Goal: Transaction & Acquisition: Download file/media

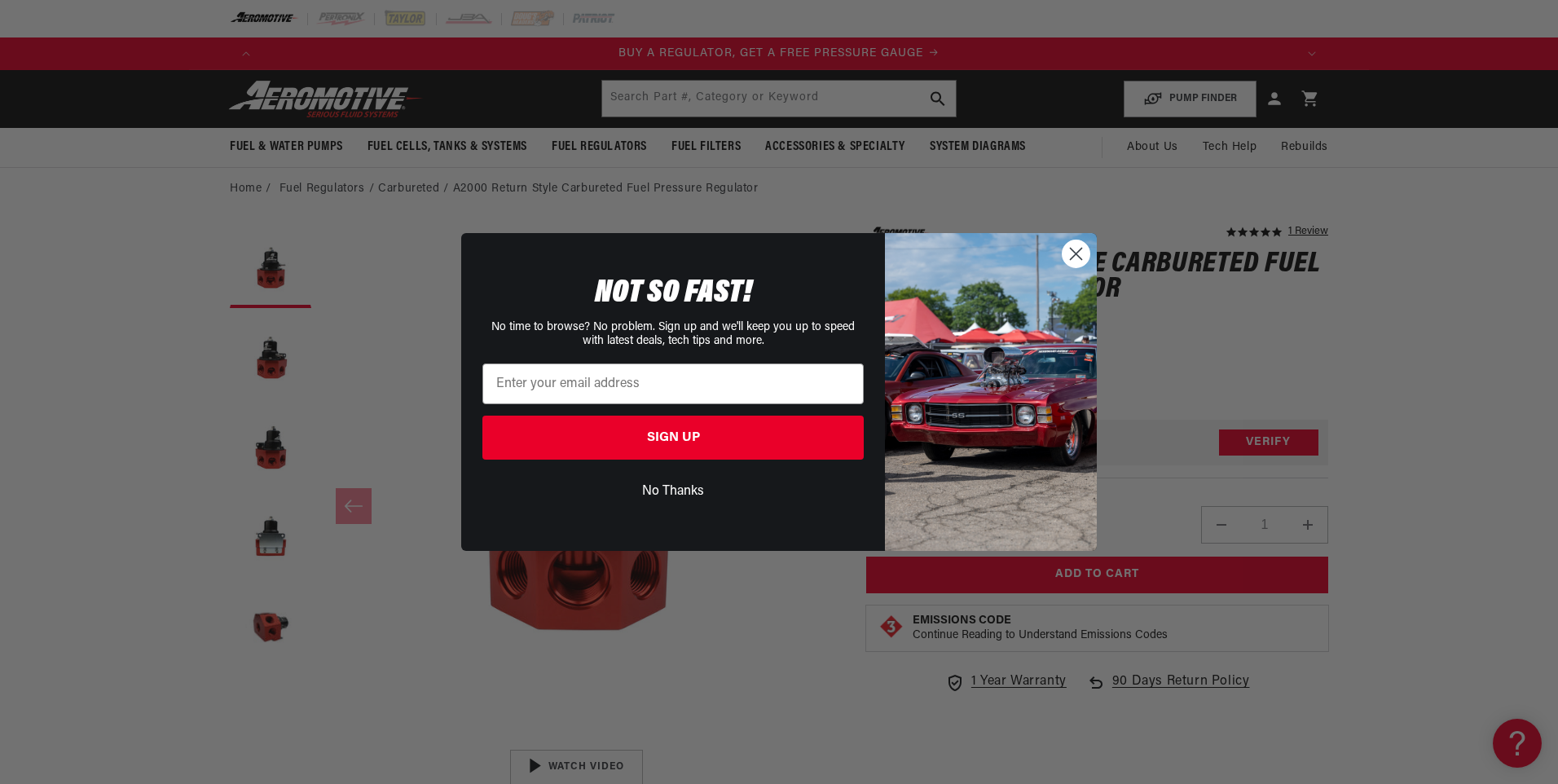
click at [1078, 254] on circle "Close dialog" at bounding box center [1076, 254] width 27 height 27
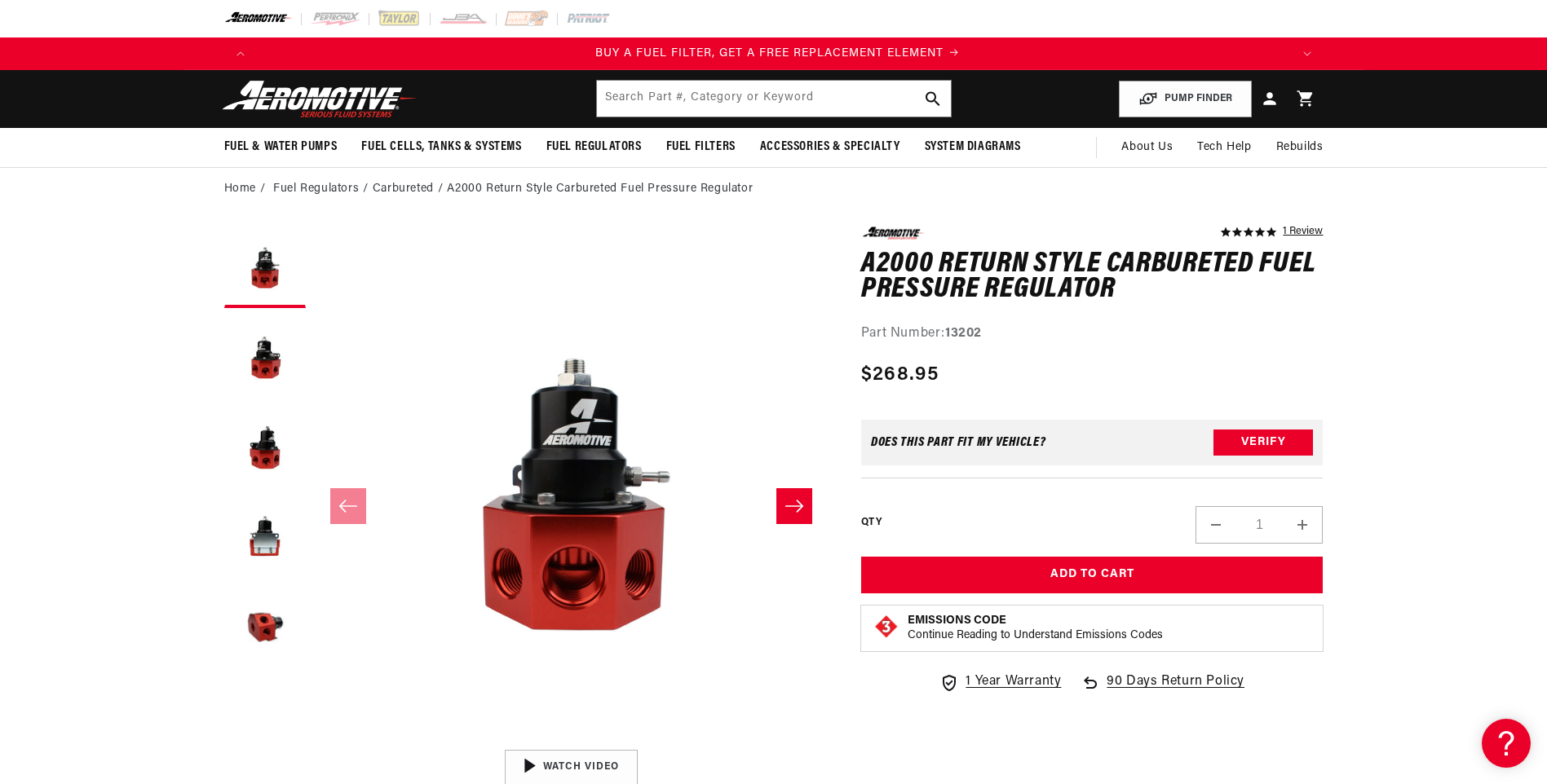
scroll to position [0, 1034]
click at [795, 506] on icon "Slide right" at bounding box center [794, 505] width 18 height 12
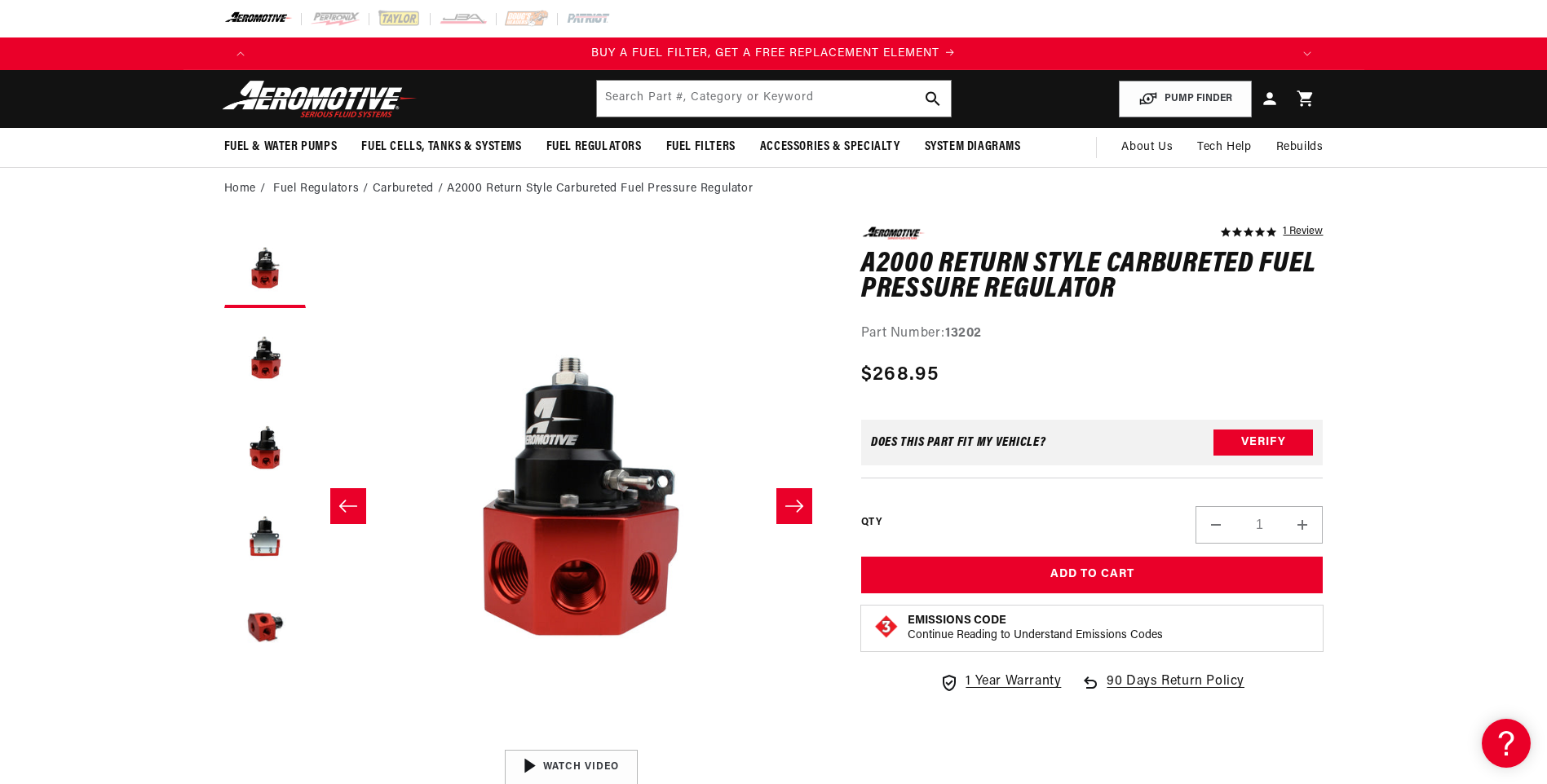
click at [795, 506] on icon "Slide right" at bounding box center [794, 505] width 18 height 12
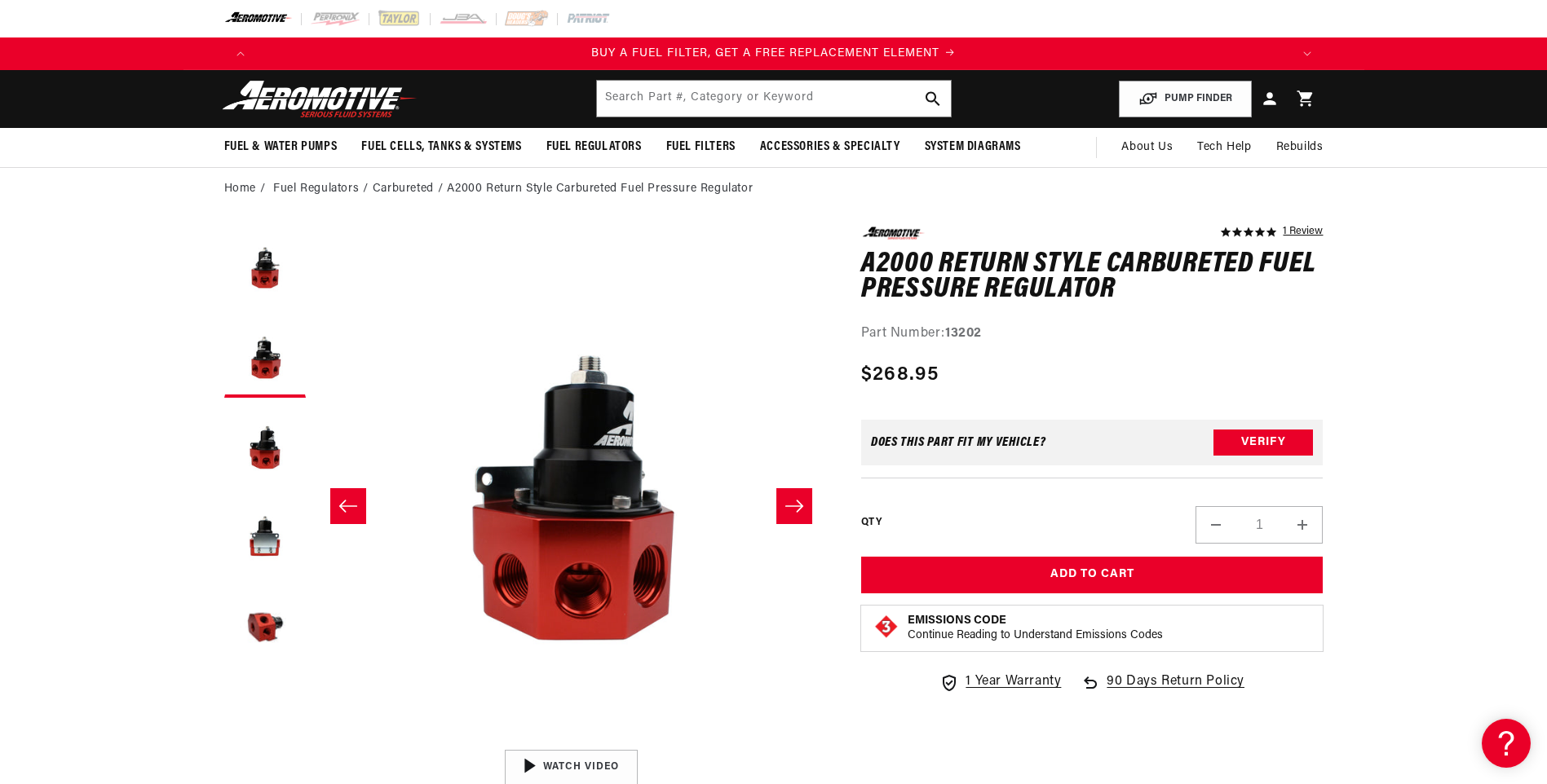
click at [795, 506] on icon "Slide right" at bounding box center [794, 505] width 18 height 12
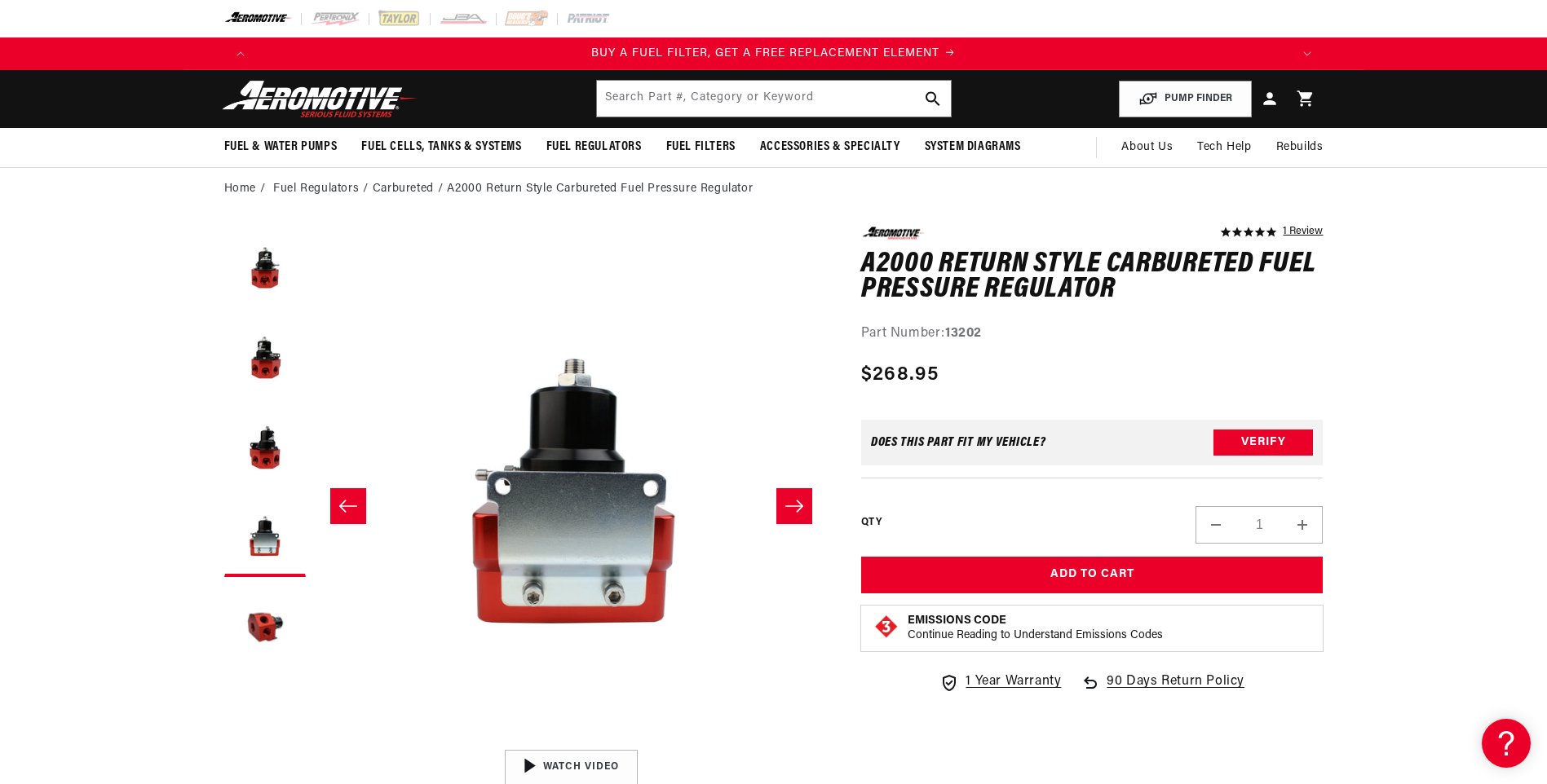
click at [795, 506] on icon "Slide right" at bounding box center [794, 505] width 18 height 12
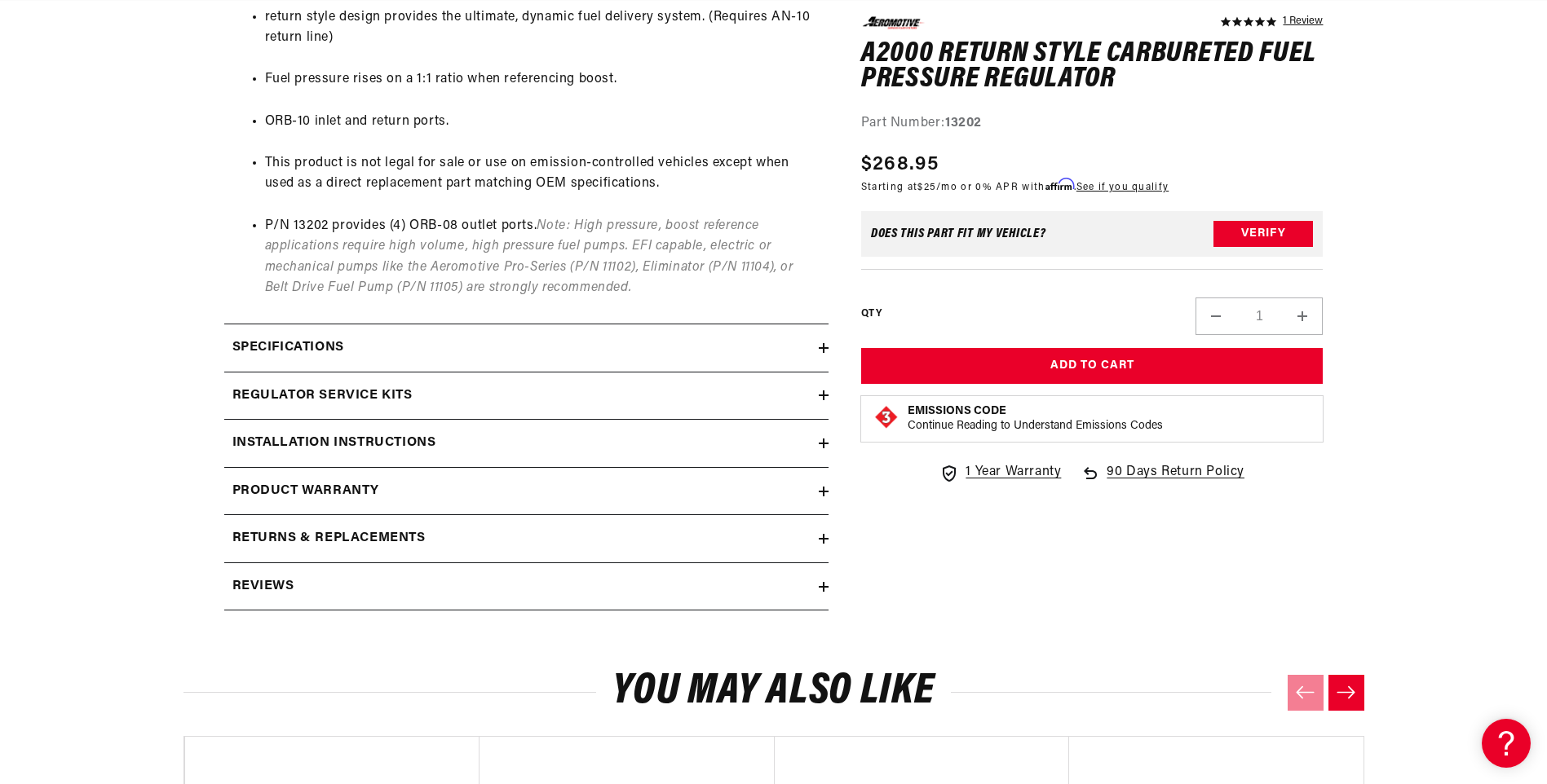
scroll to position [0, 3102]
click at [363, 346] on div "Specifications" at bounding box center [521, 347] width 594 height 21
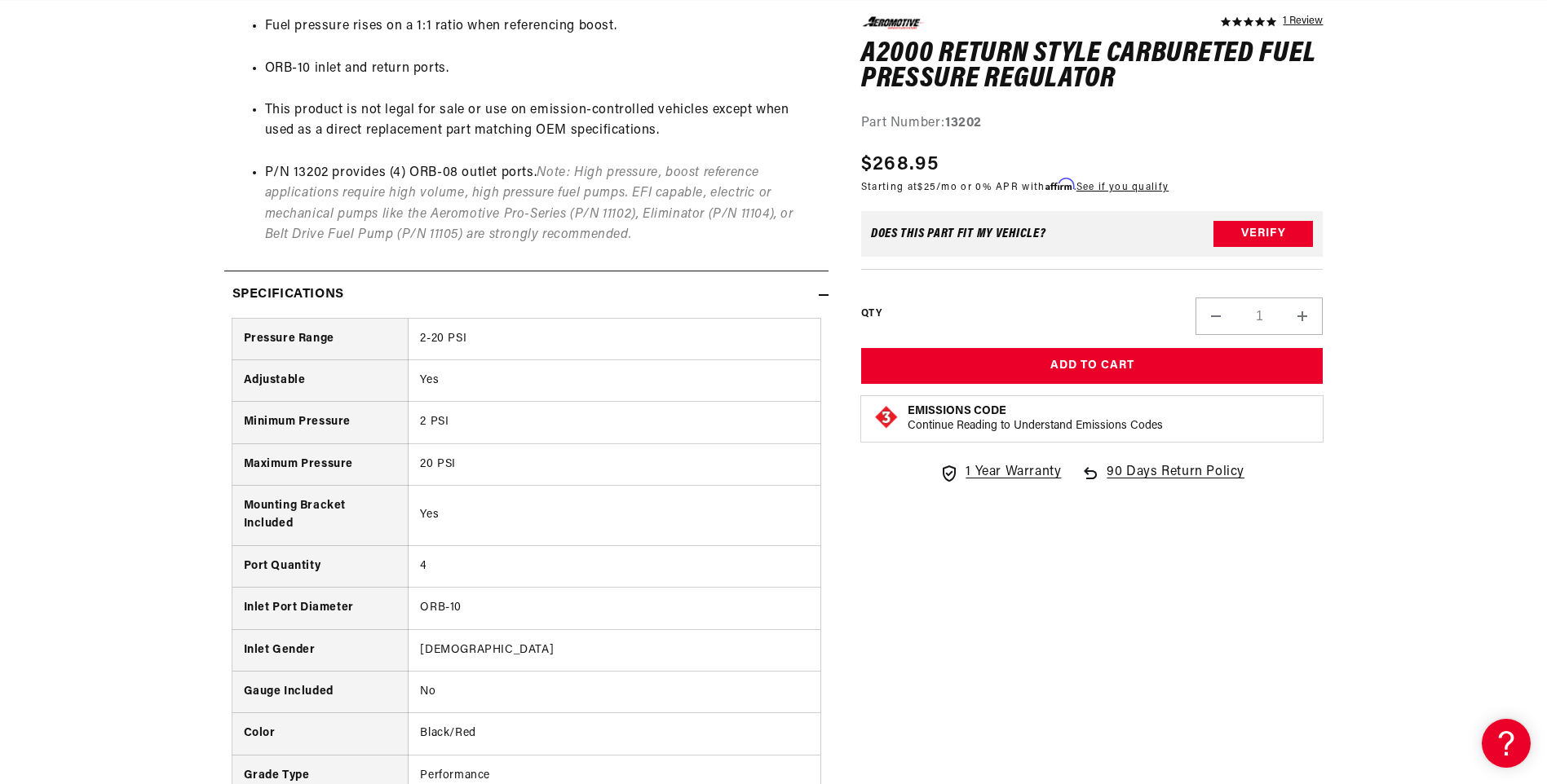
scroll to position [1141, 0]
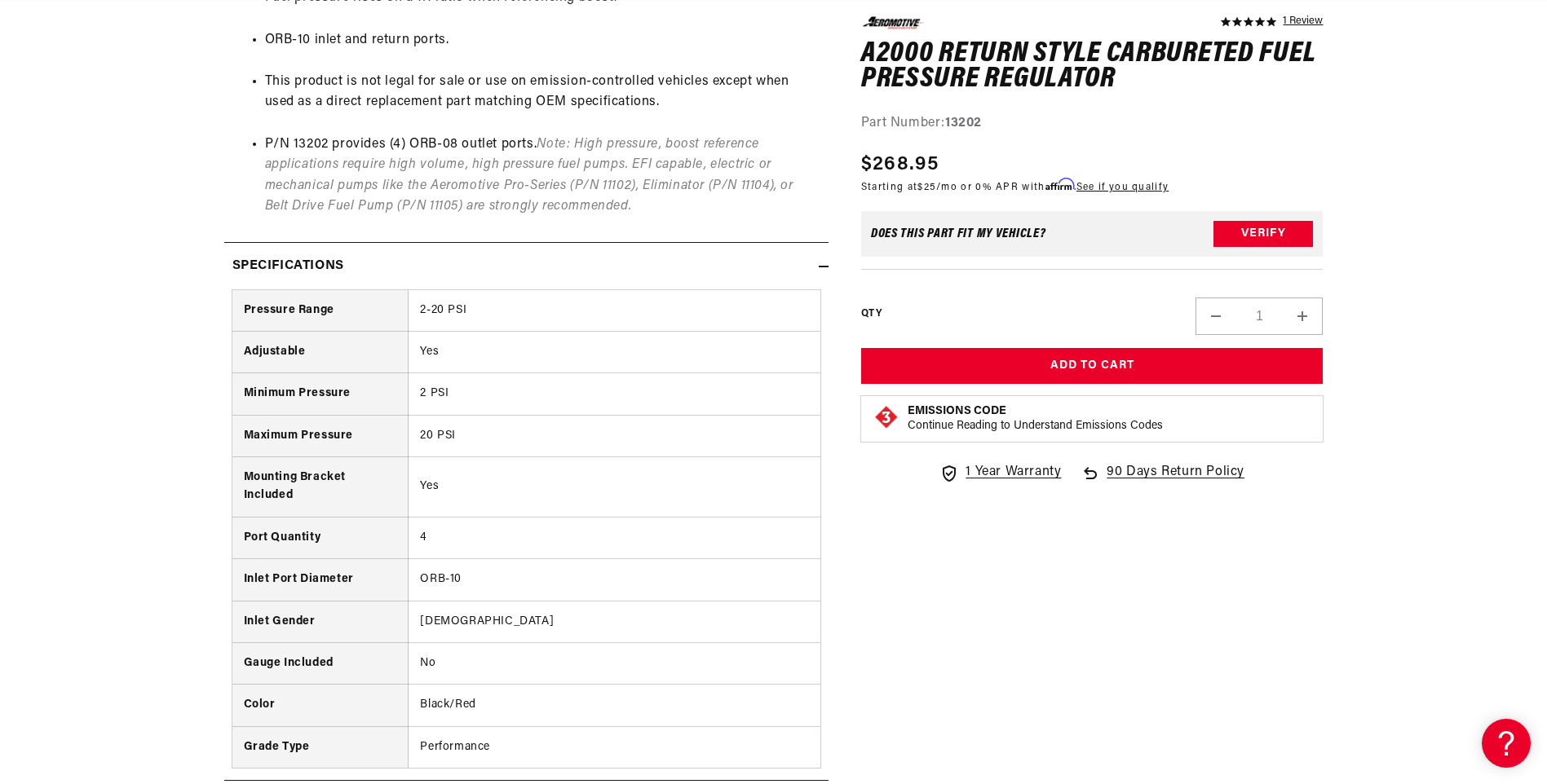
click at [826, 265] on icon at bounding box center [824, 267] width 10 height 10
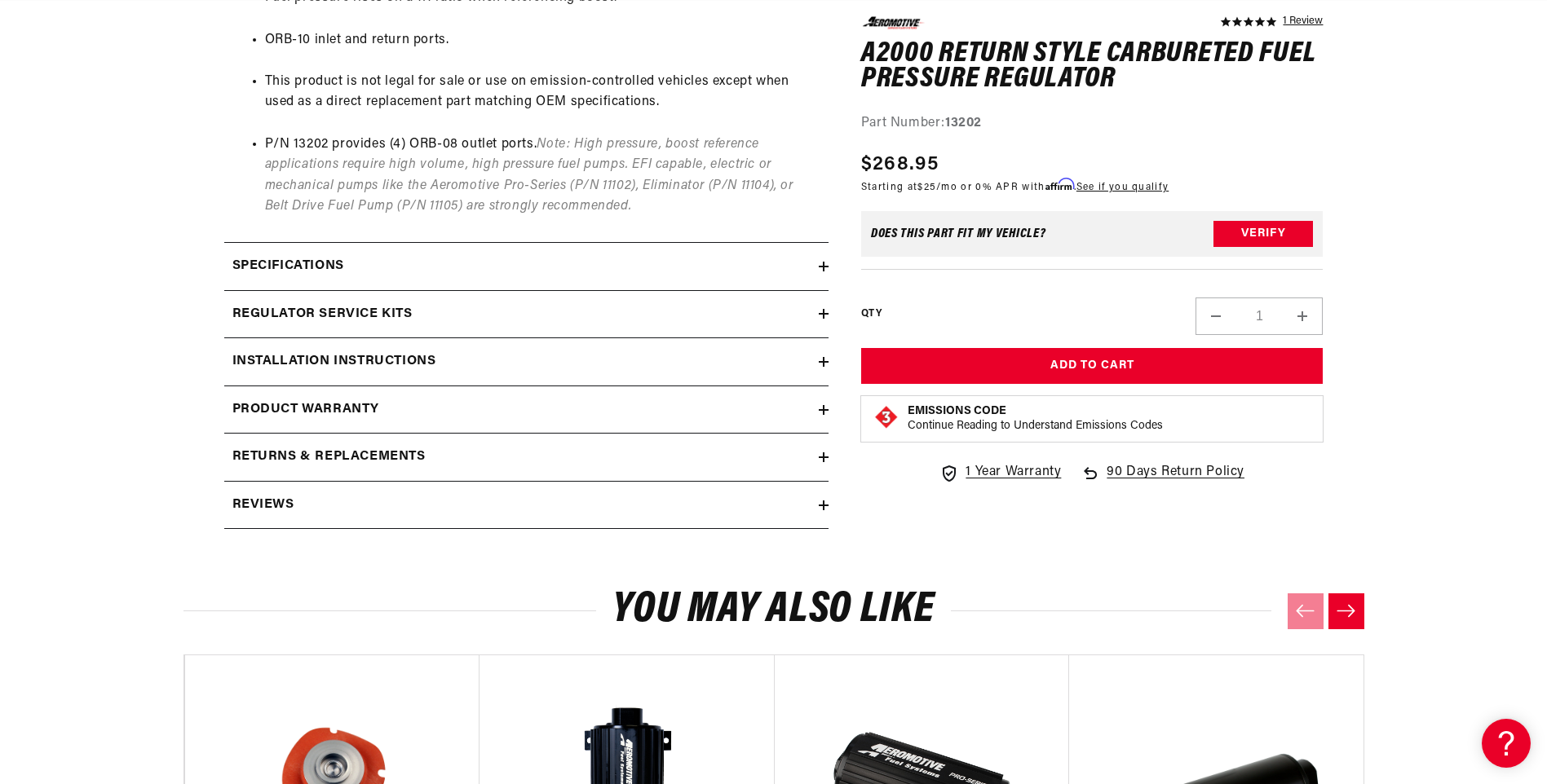
click at [821, 358] on icon at bounding box center [824, 362] width 10 height 10
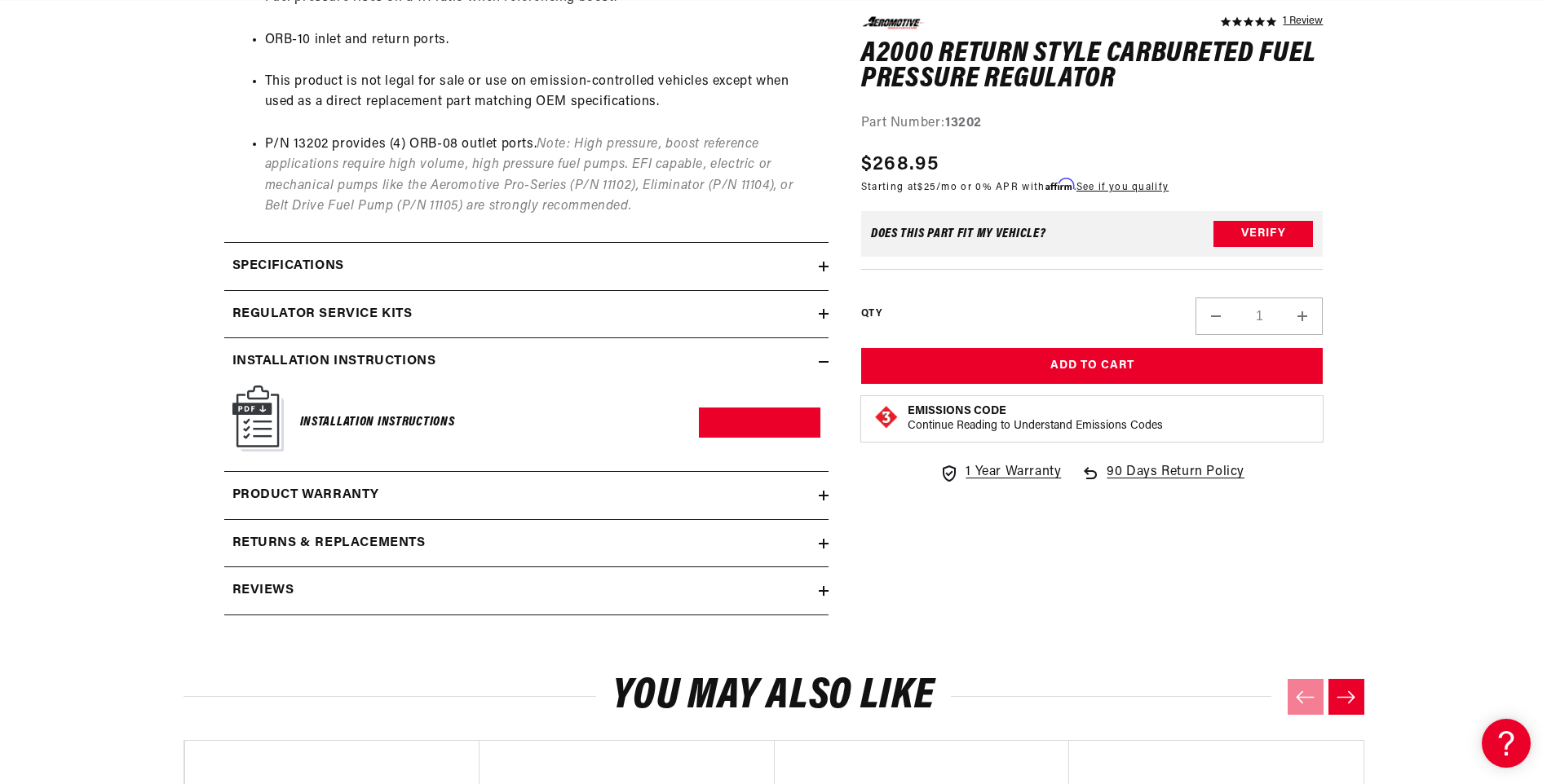
scroll to position [0, 1034]
click at [823, 313] on icon at bounding box center [824, 313] width 10 height 0
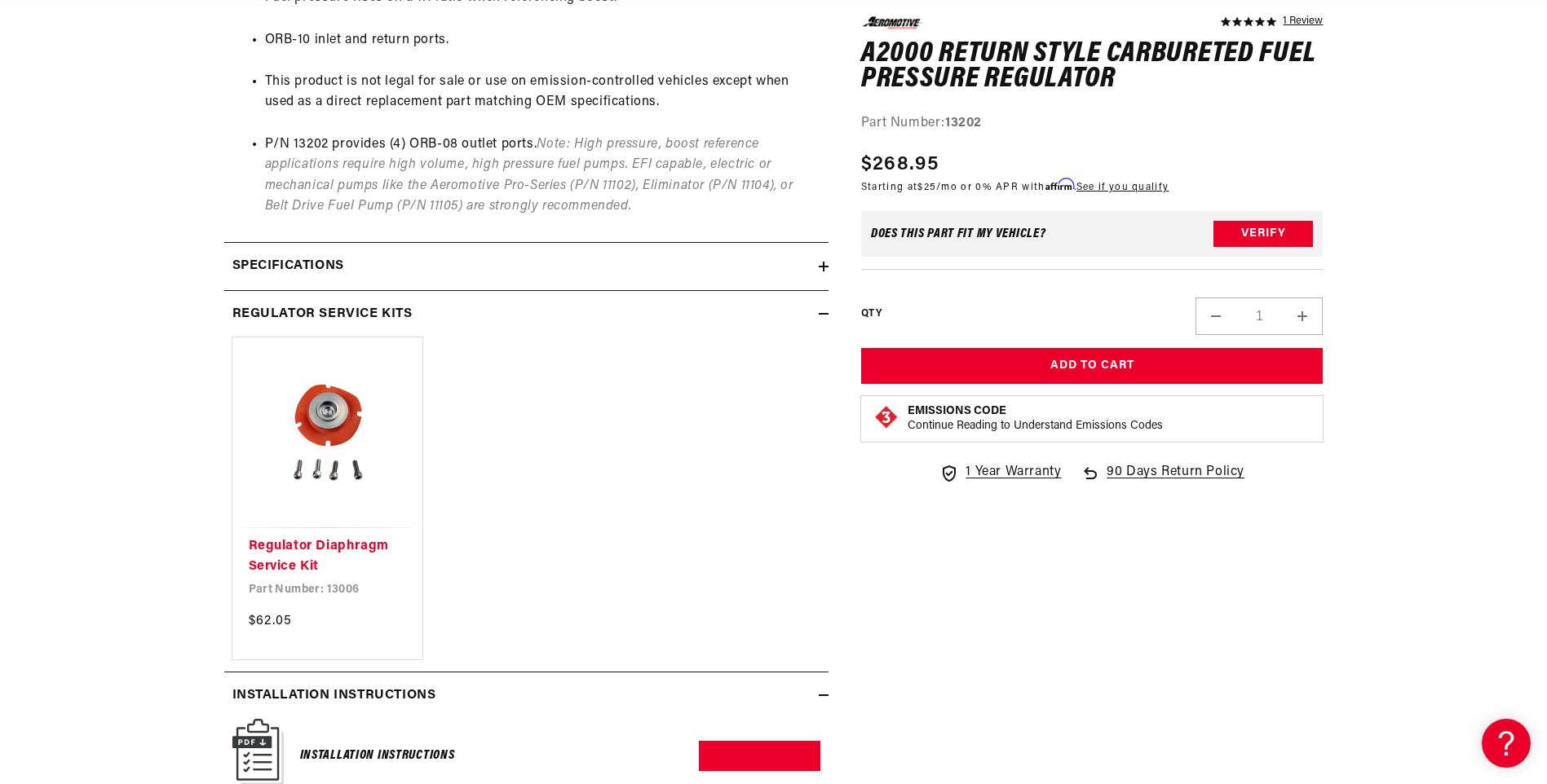
click at [823, 313] on icon at bounding box center [824, 313] width 10 height 0
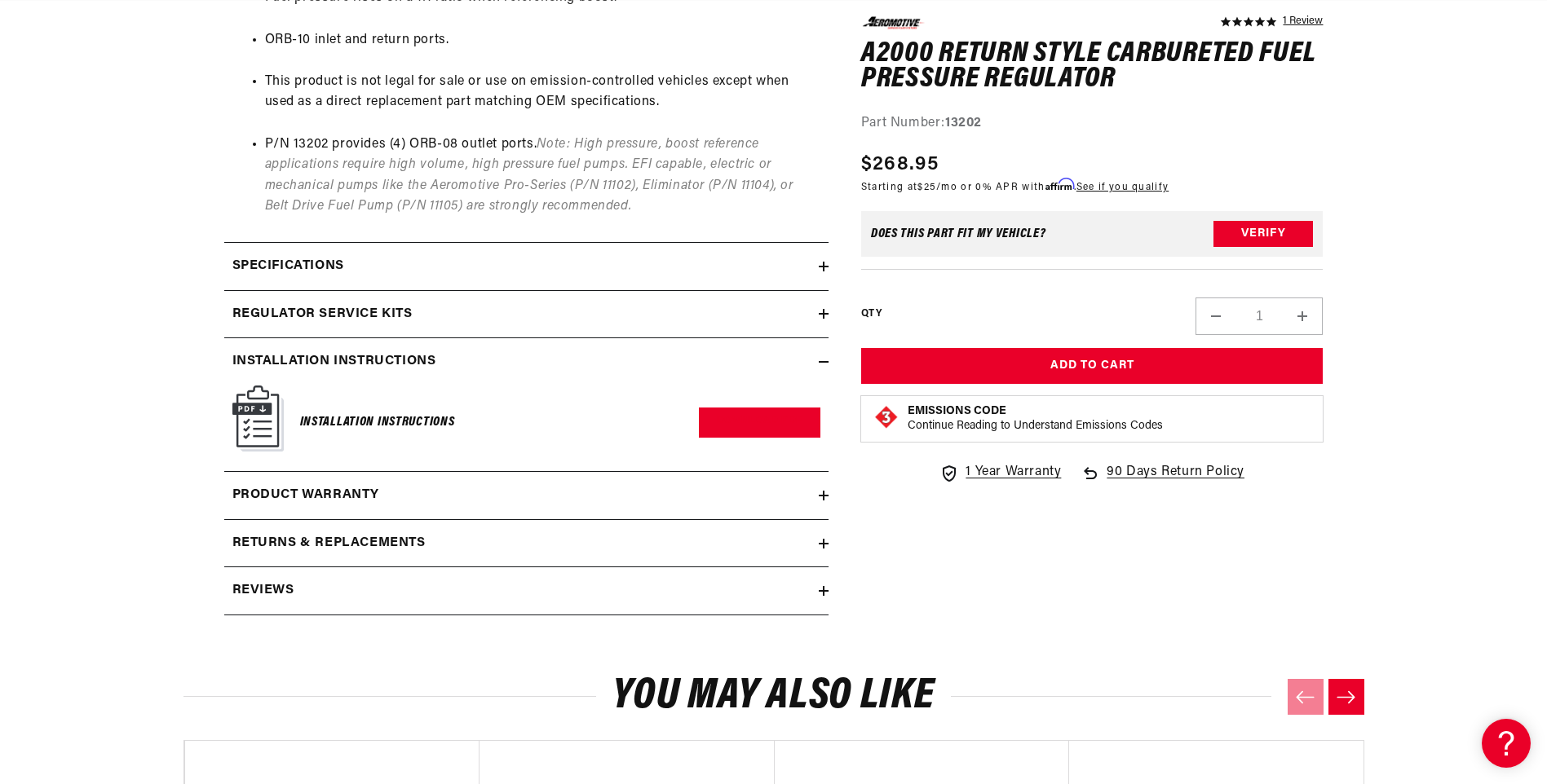
click at [819, 363] on icon at bounding box center [824, 362] width 10 height 10
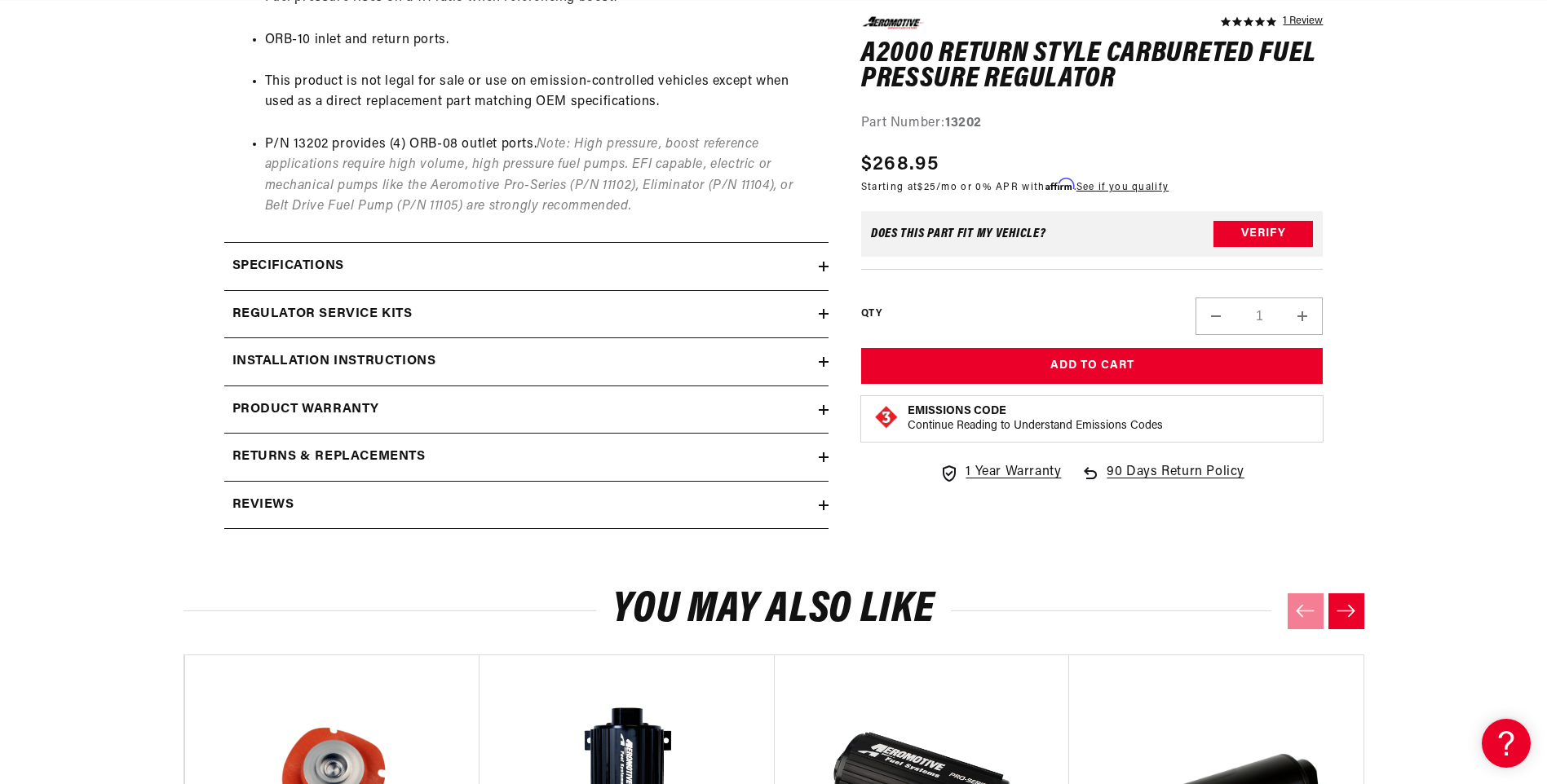
click at [823, 510] on summary "Reviews" at bounding box center [526, 505] width 604 height 47
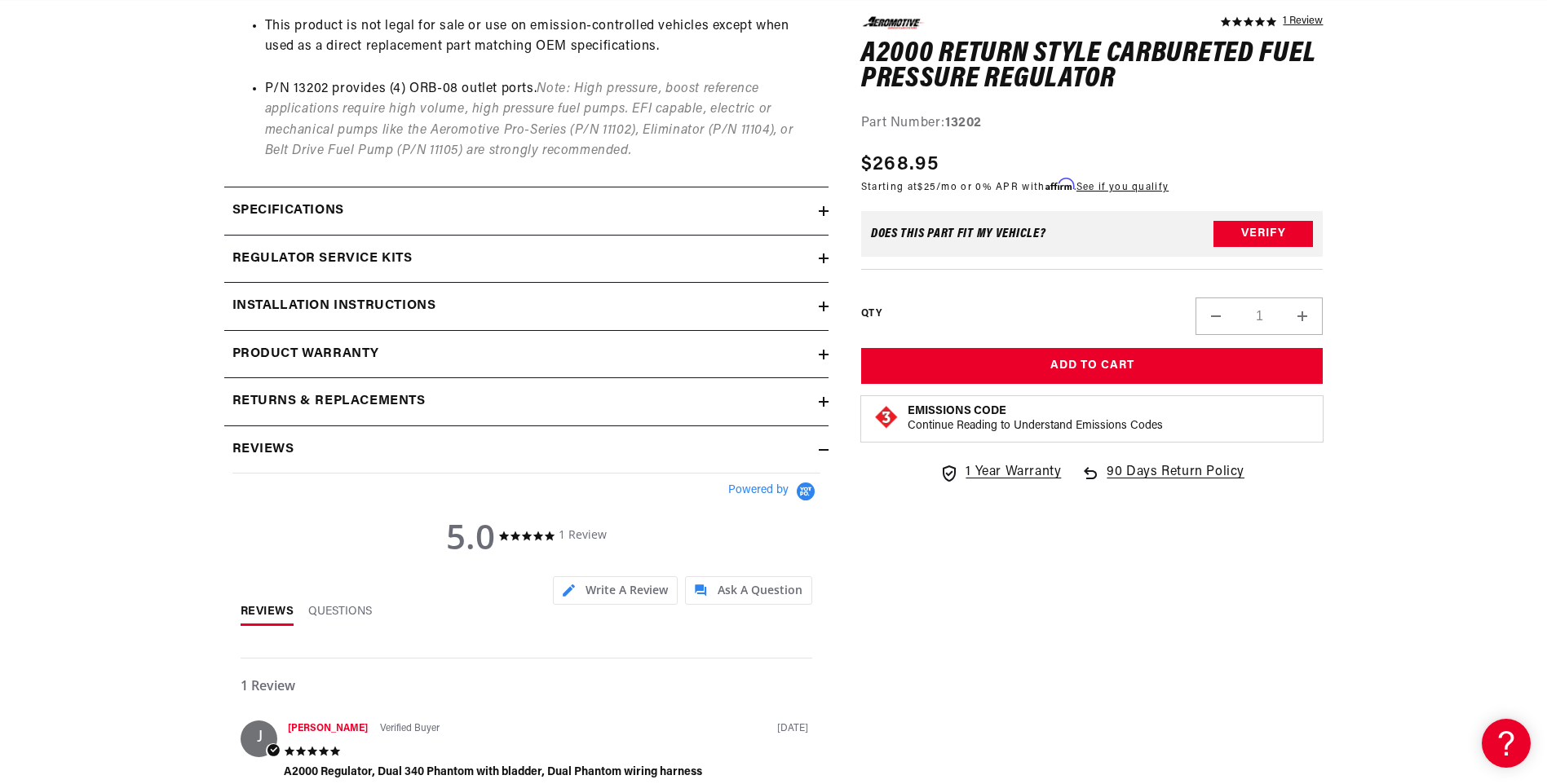
scroll to position [1386, 0]
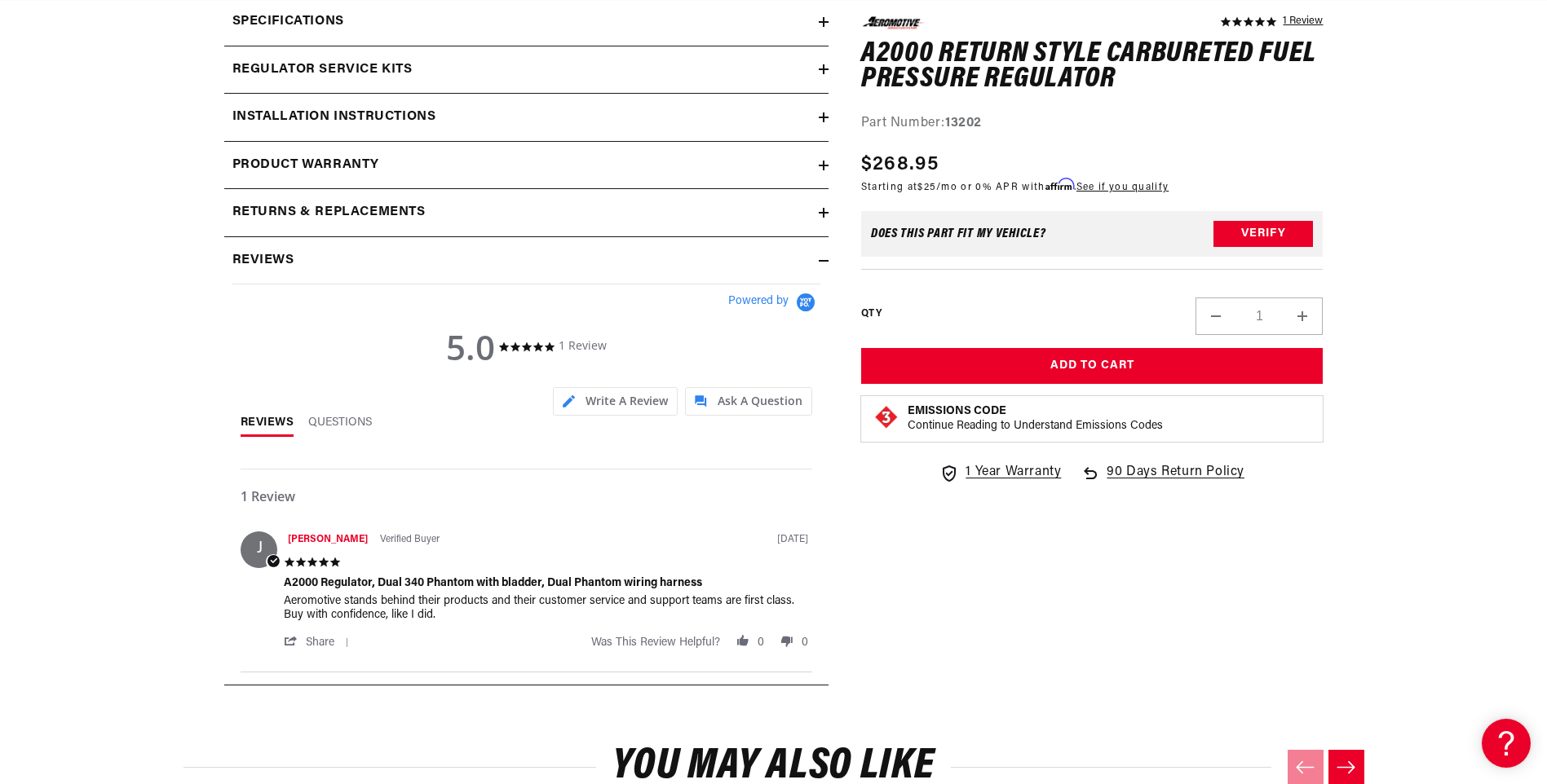
click at [819, 262] on icon at bounding box center [824, 261] width 10 height 10
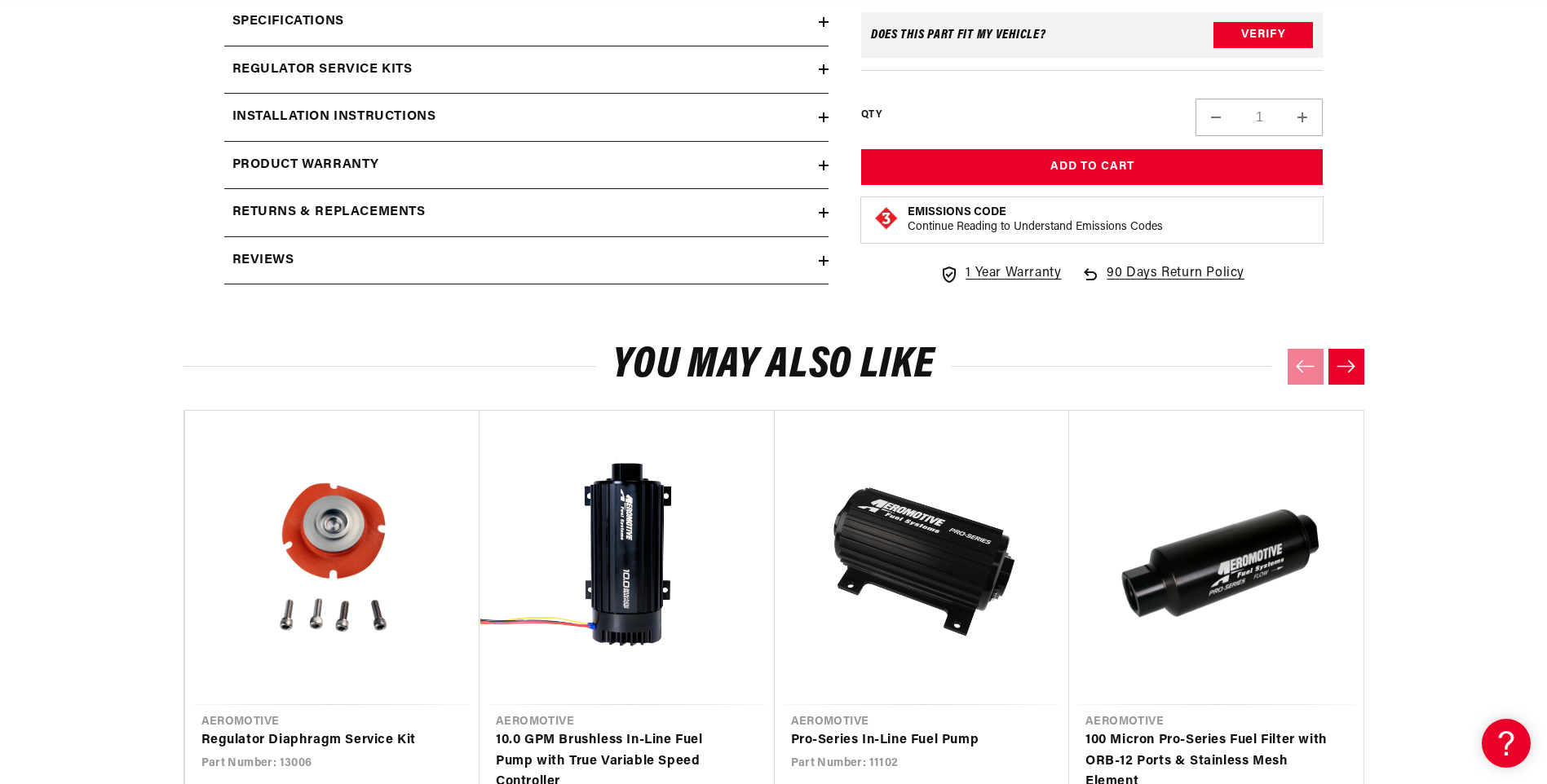
click at [819, 205] on summary "Returns & replacements" at bounding box center [526, 213] width 604 height 47
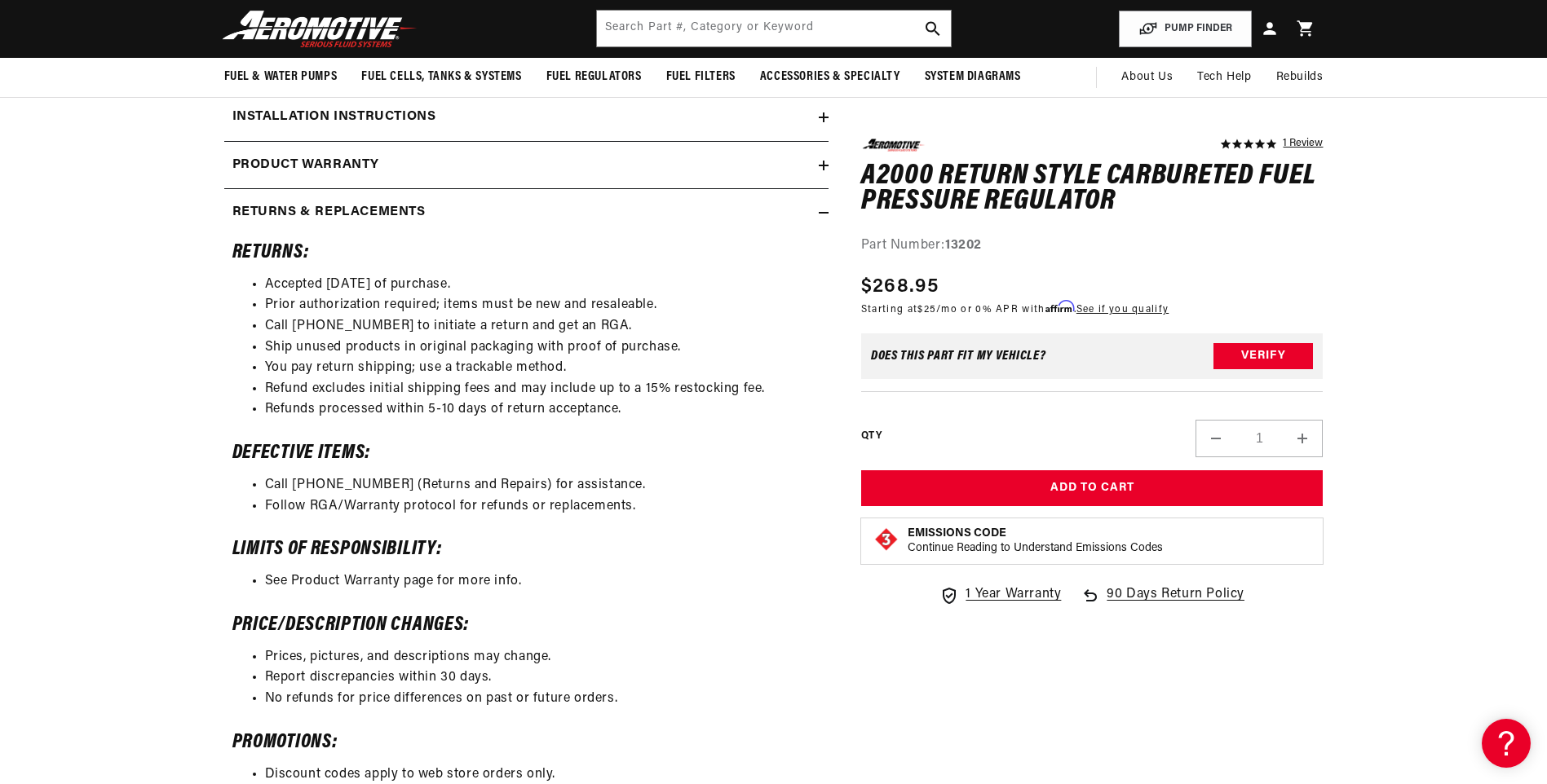
click at [821, 209] on icon at bounding box center [824, 213] width 10 height 10
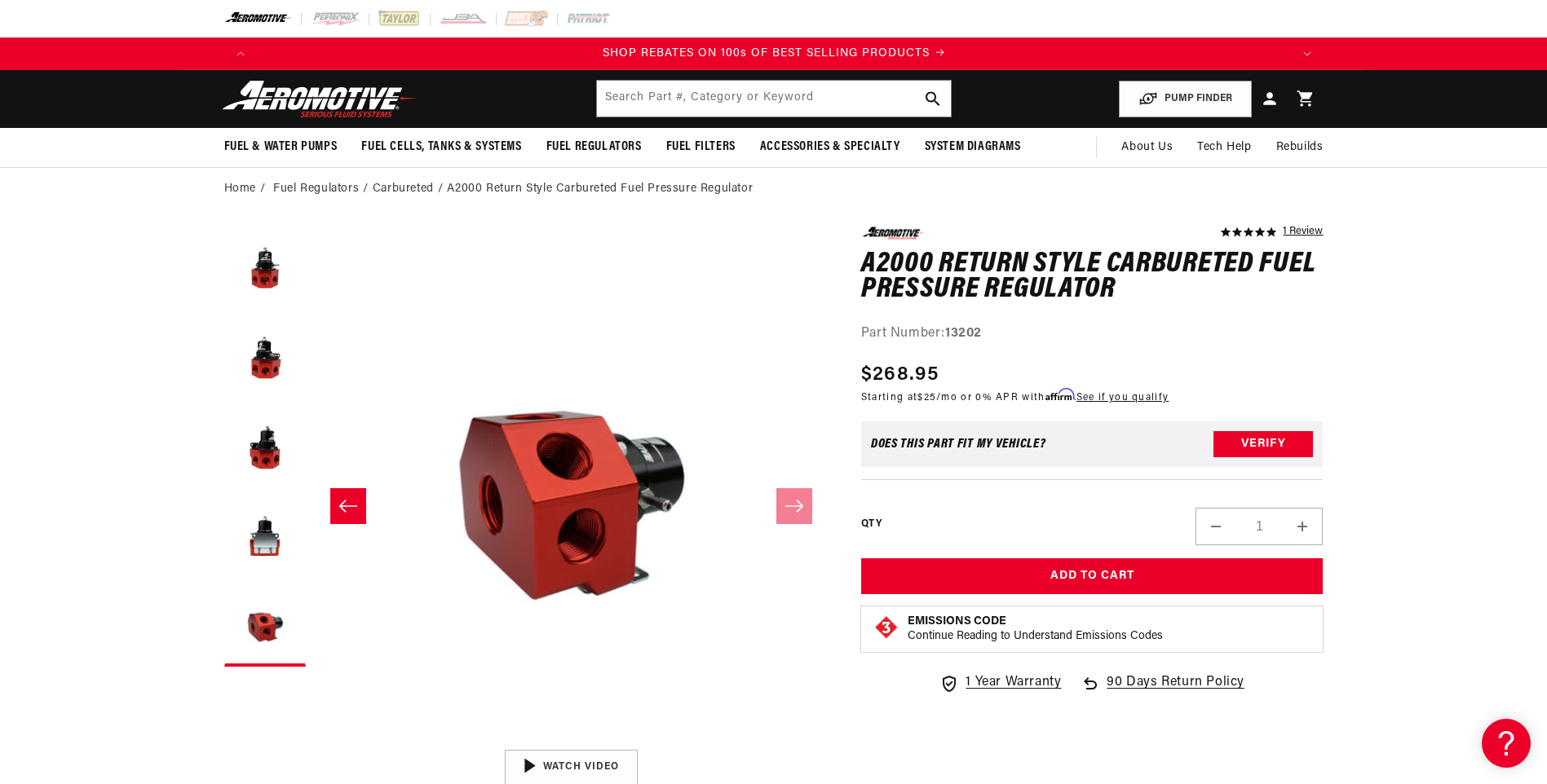
scroll to position [0, 2068]
click at [270, 270] on button "Load image 1 in gallery view" at bounding box center [265, 267] width 81 height 81
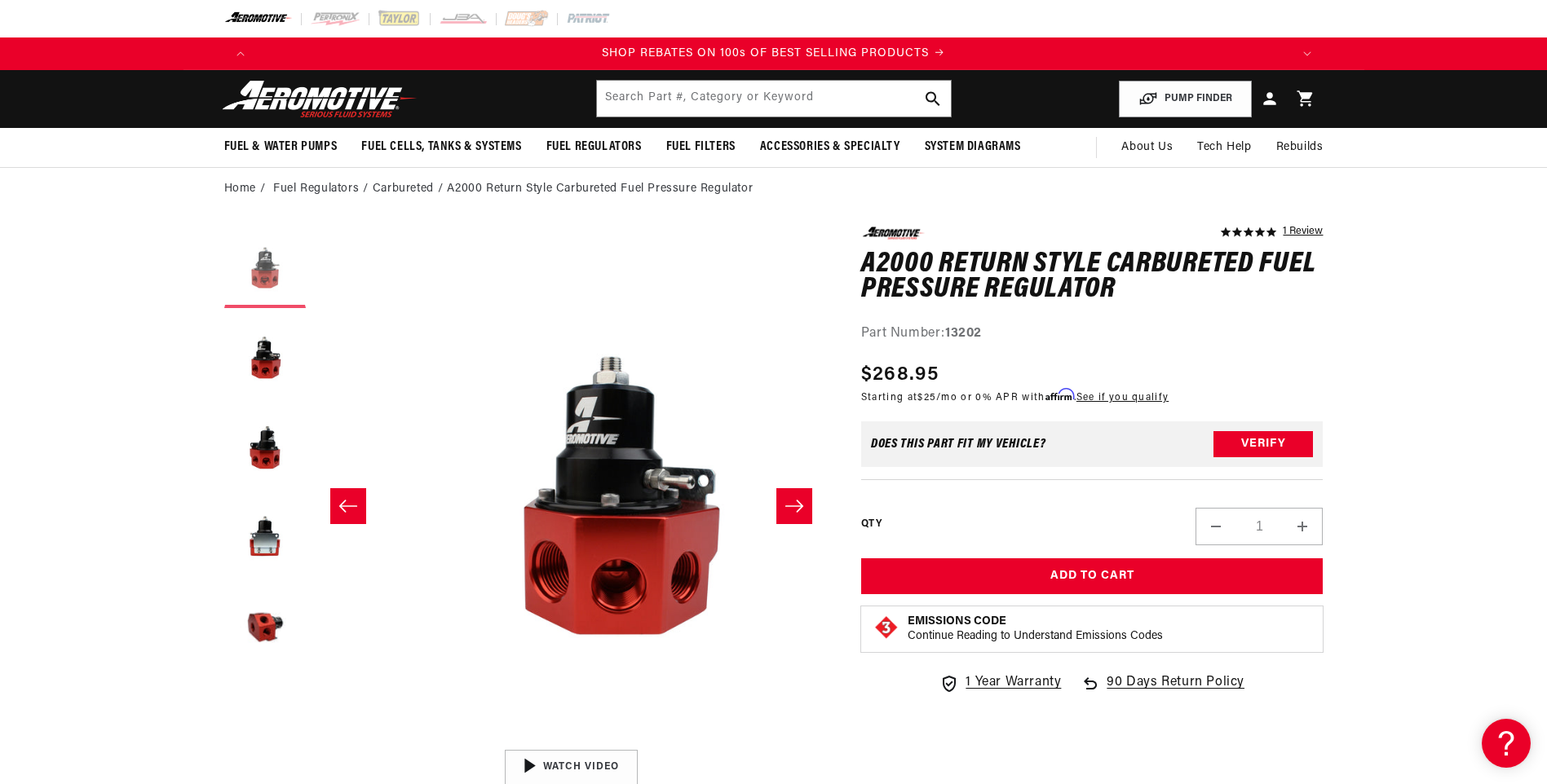
scroll to position [0, 0]
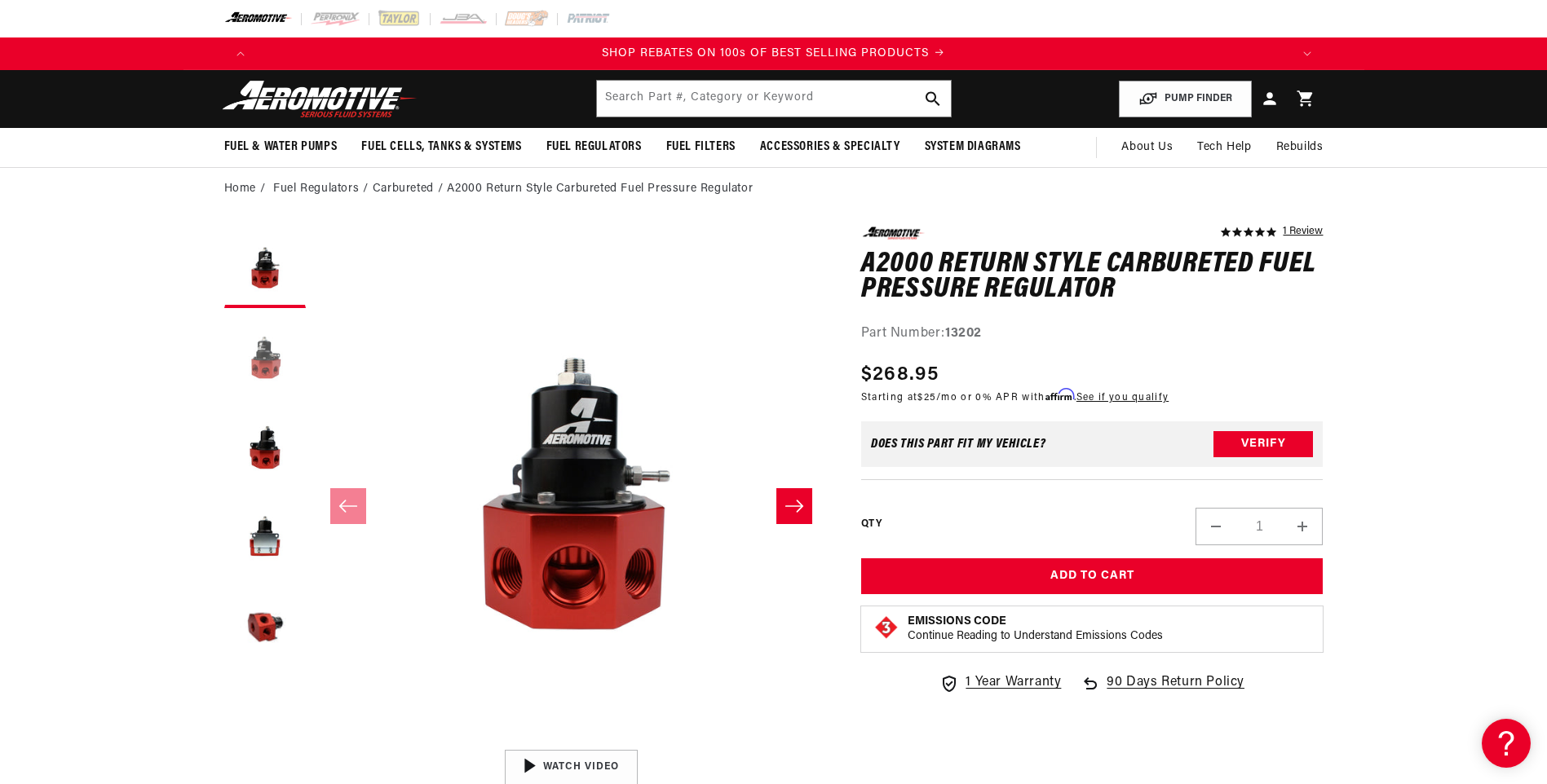
click at [269, 387] on button "Load image 2 in gallery view" at bounding box center [265, 357] width 81 height 81
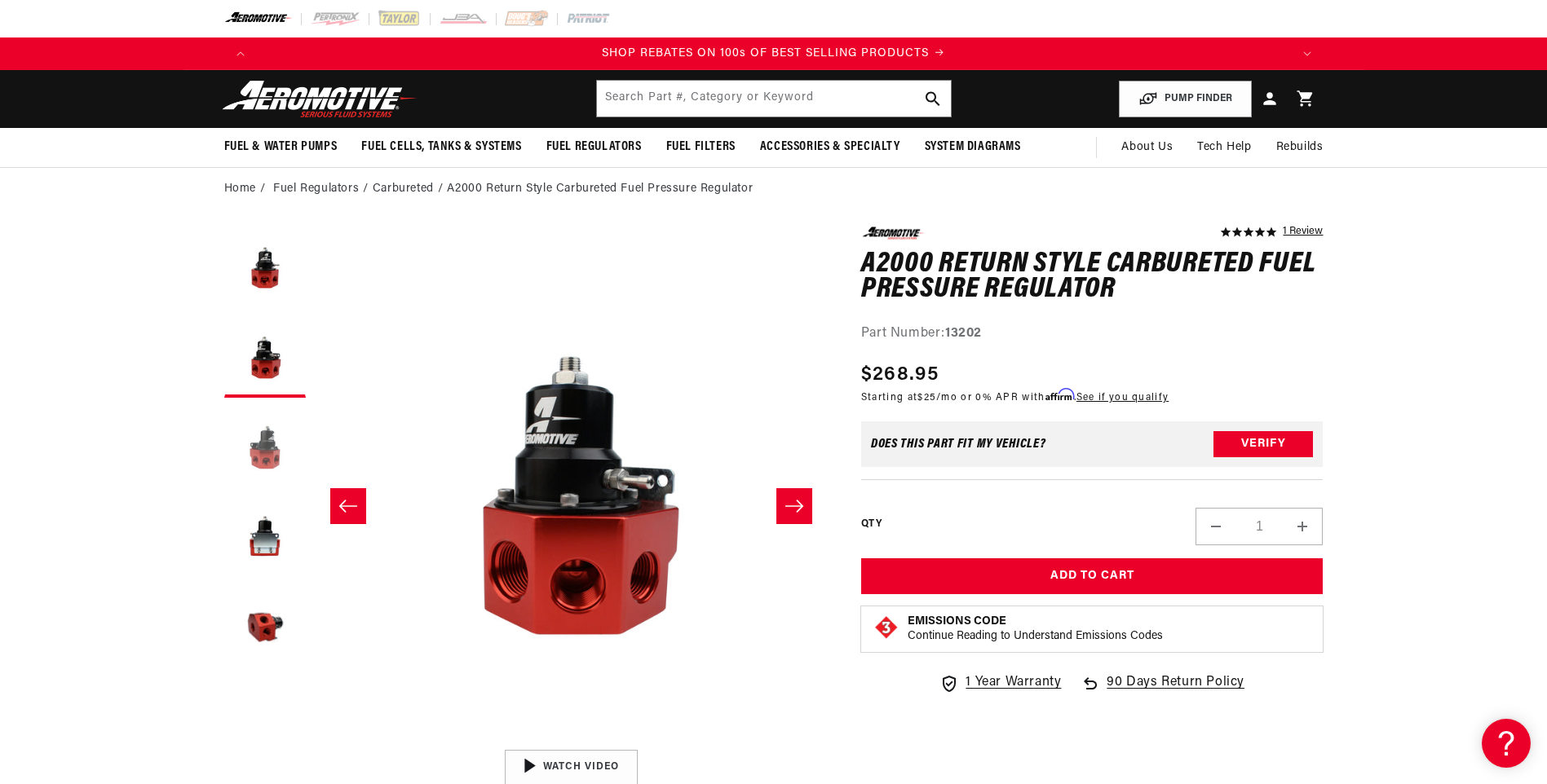
click at [282, 449] on button "Load image 3 in gallery view" at bounding box center [265, 446] width 81 height 81
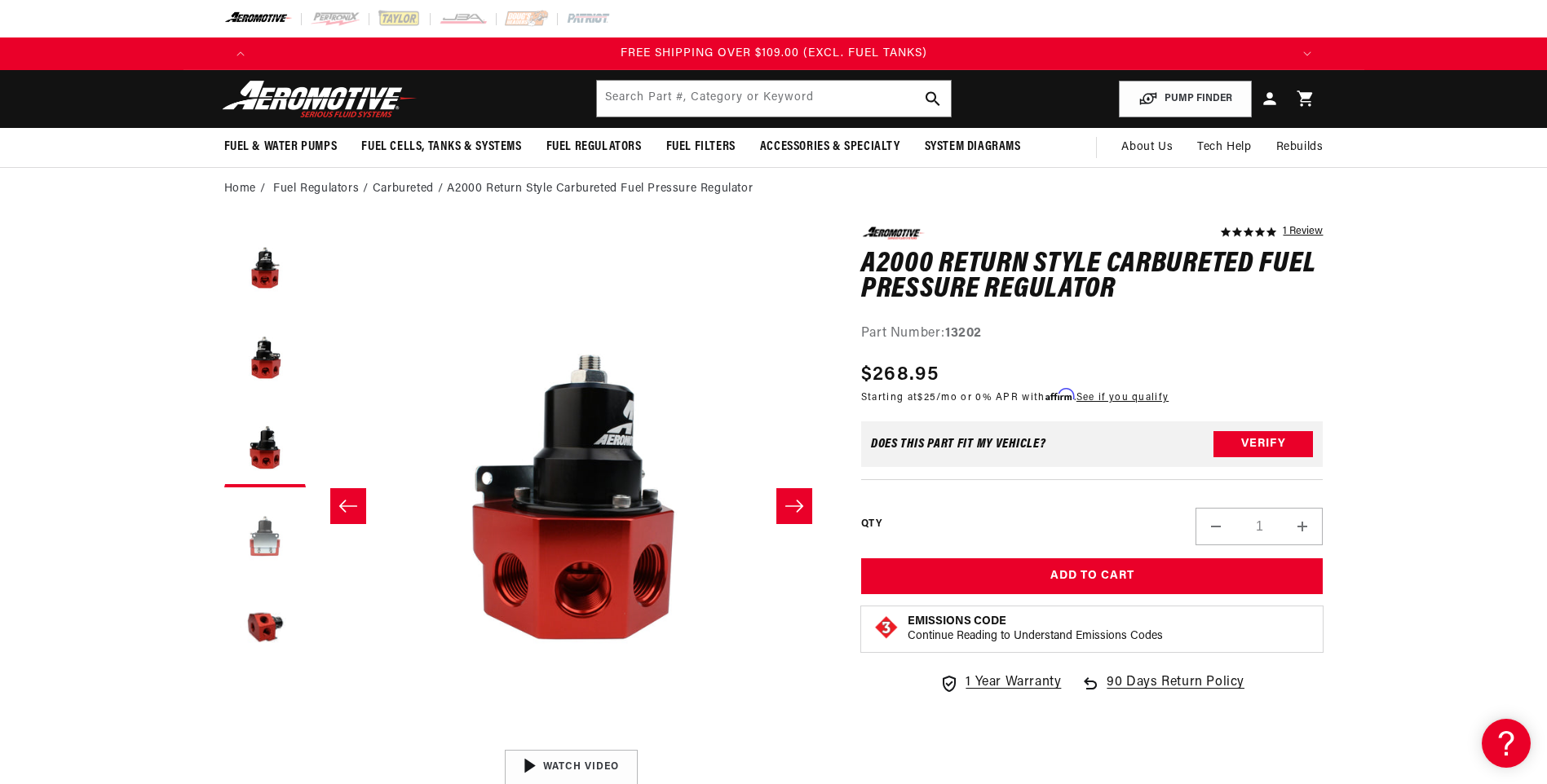
click at [287, 535] on button "Load image 4 in gallery view" at bounding box center [265, 536] width 81 height 81
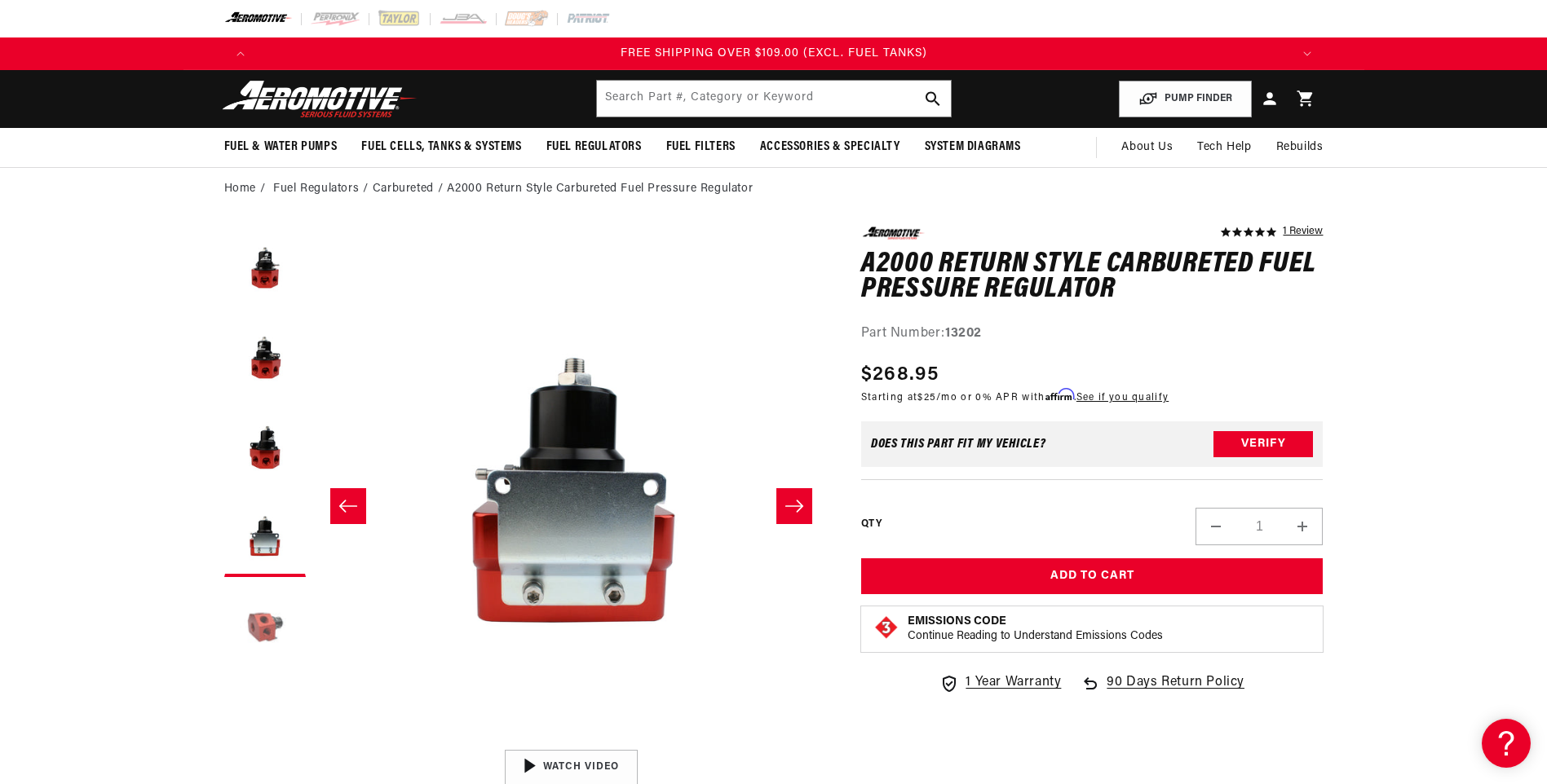
click at [287, 620] on button "Load image 5 in gallery view" at bounding box center [265, 626] width 81 height 81
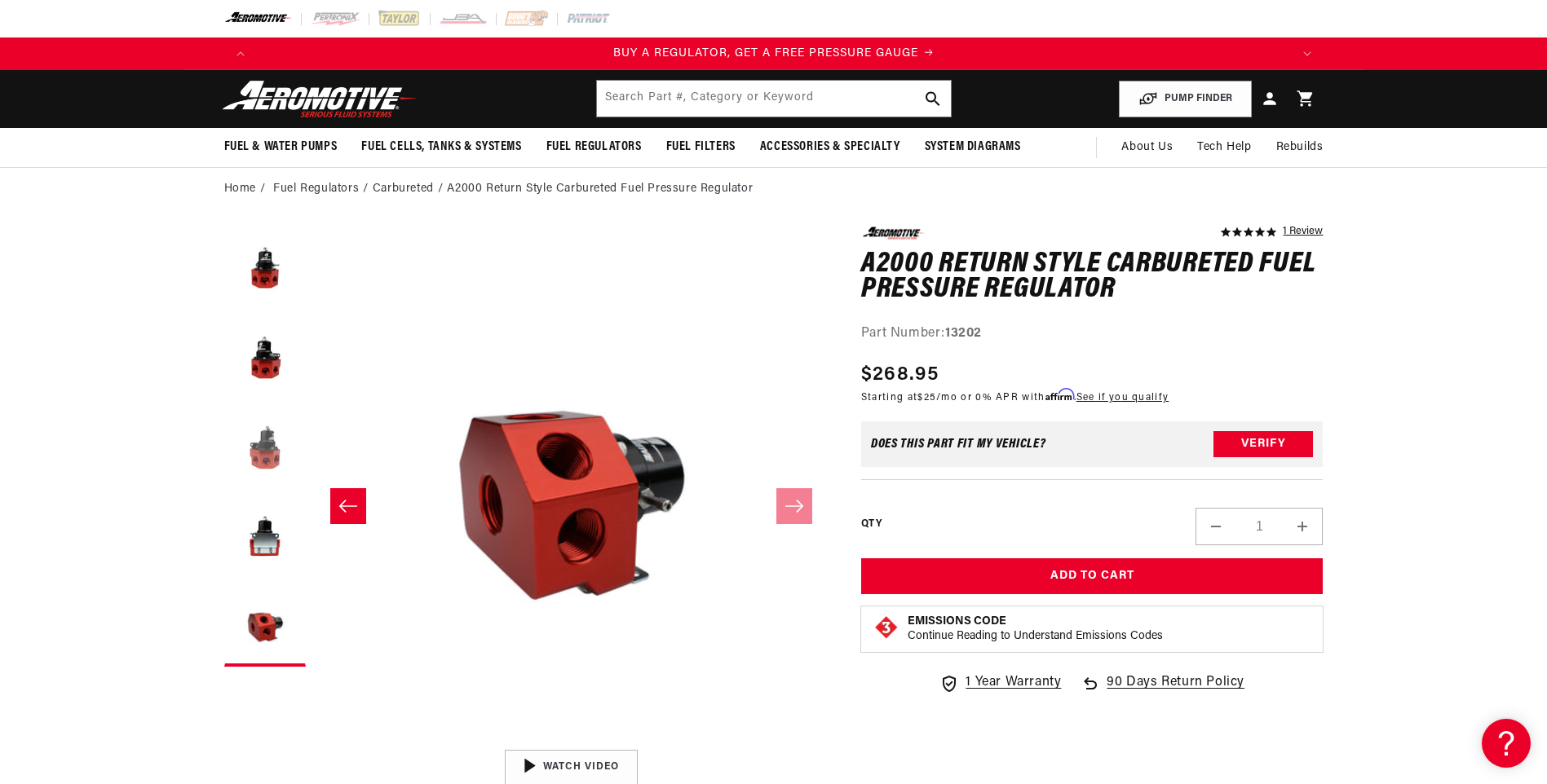
click at [274, 449] on button "Load image 3 in gallery view" at bounding box center [265, 446] width 81 height 81
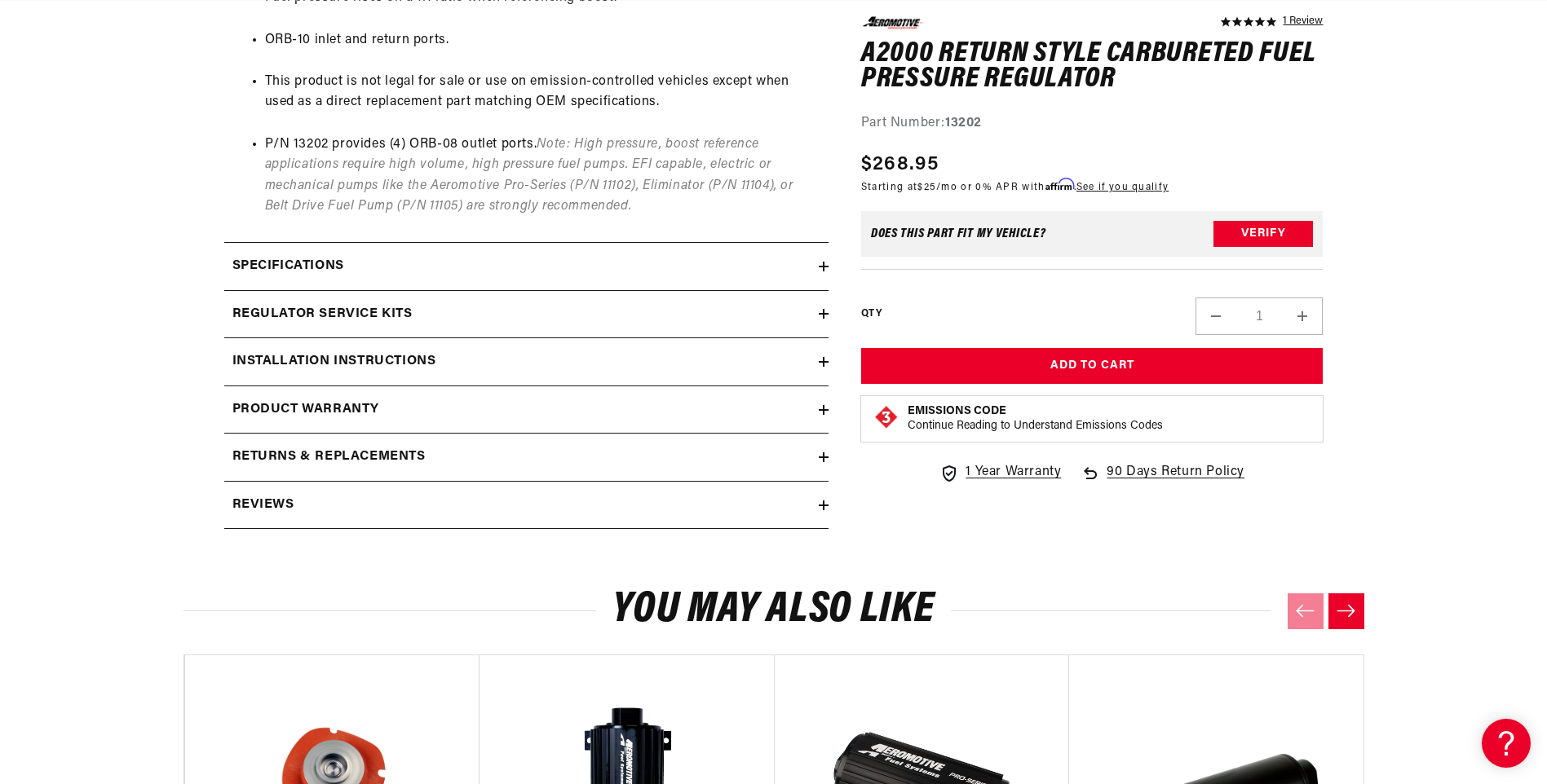
scroll to position [0, 3102]
click at [361, 261] on div "Specifications" at bounding box center [521, 266] width 594 height 21
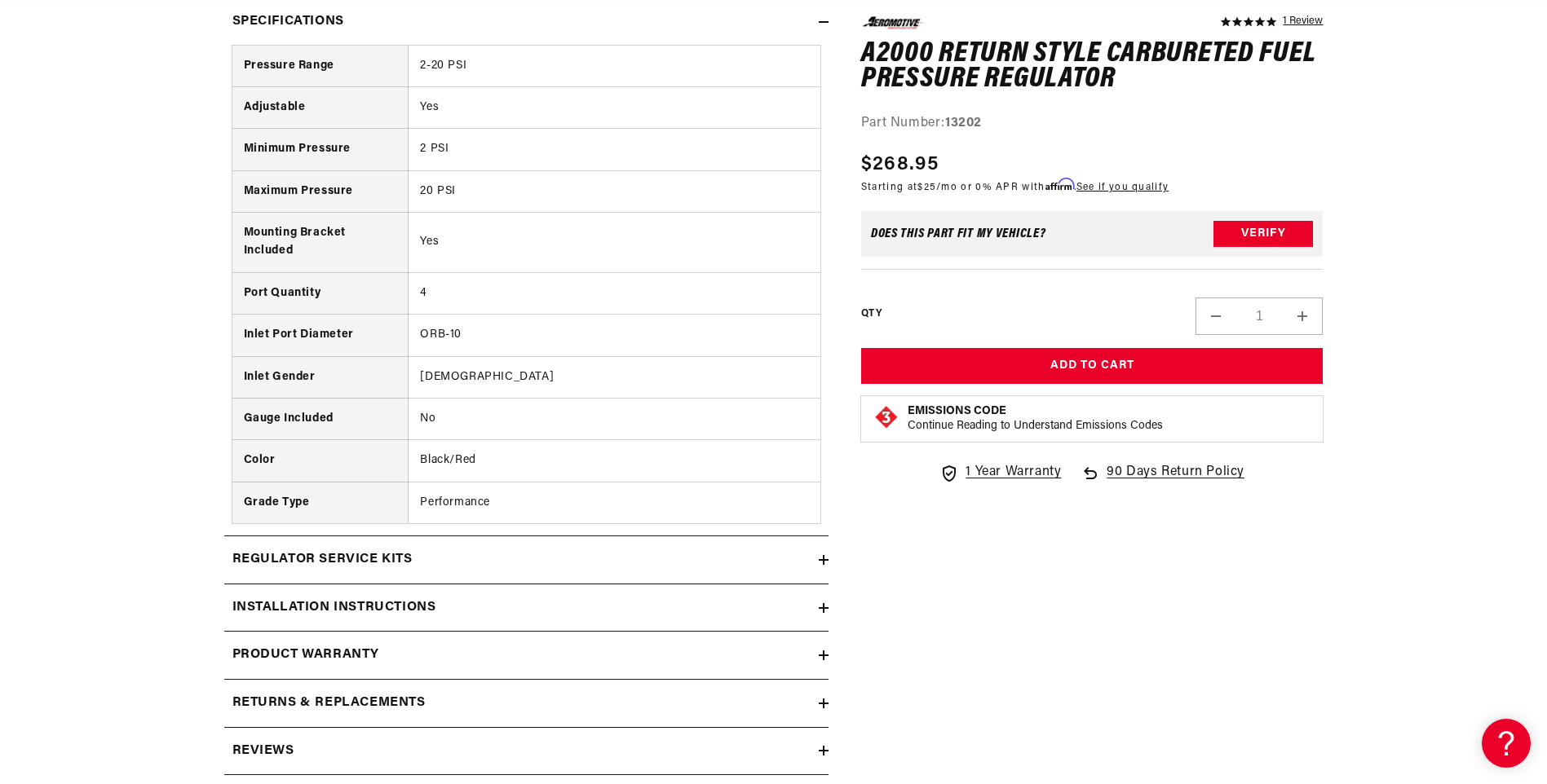
scroll to position [0, 2068]
click at [480, 607] on div "Installation Instructions" at bounding box center [521, 607] width 594 height 21
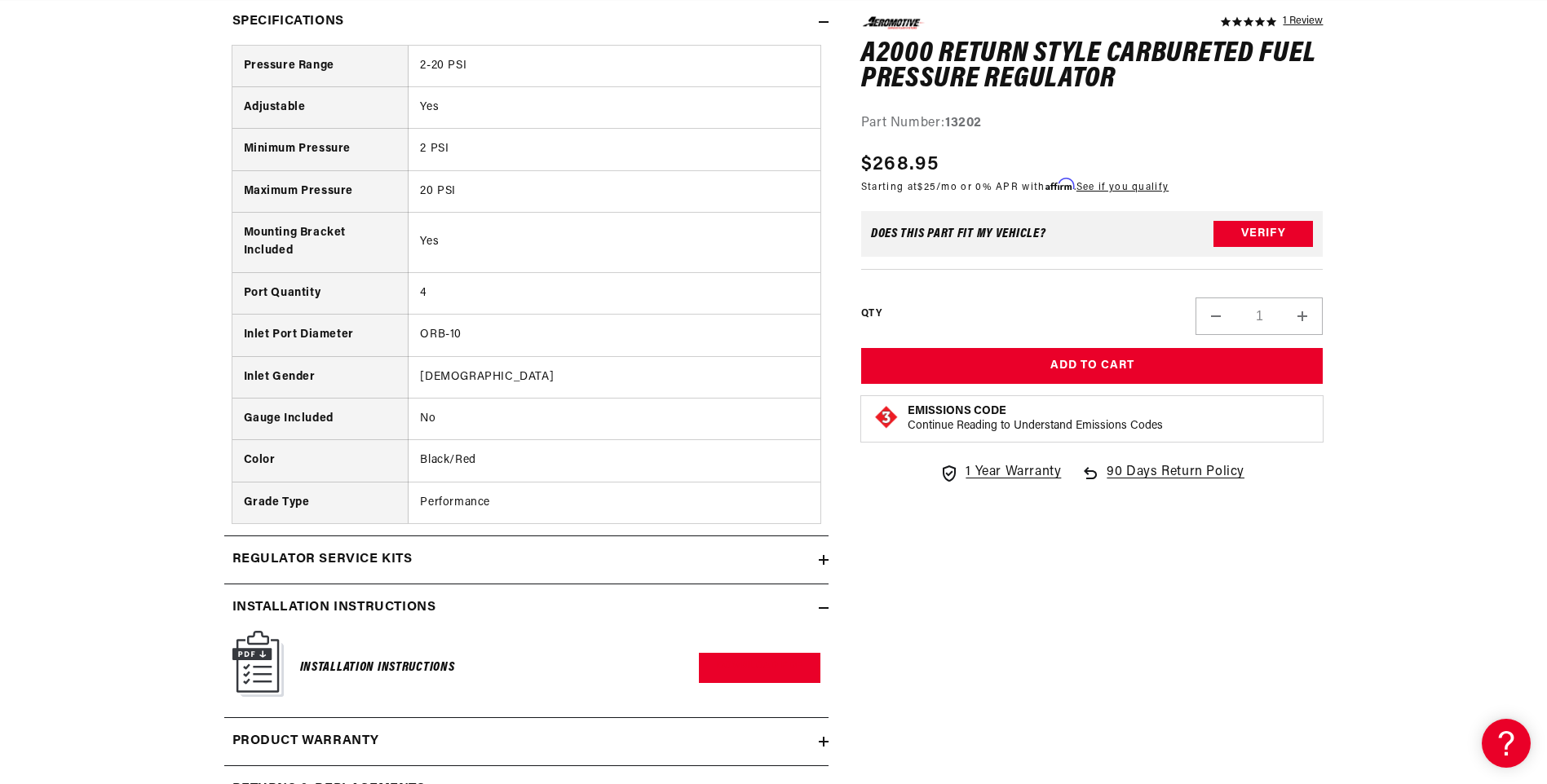
click at [430, 667] on h6 "Installation Instructions" at bounding box center [377, 668] width 155 height 22
click at [758, 672] on link "Download PDF" at bounding box center [760, 668] width 122 height 30
